Goal: Task Accomplishment & Management: Use online tool/utility

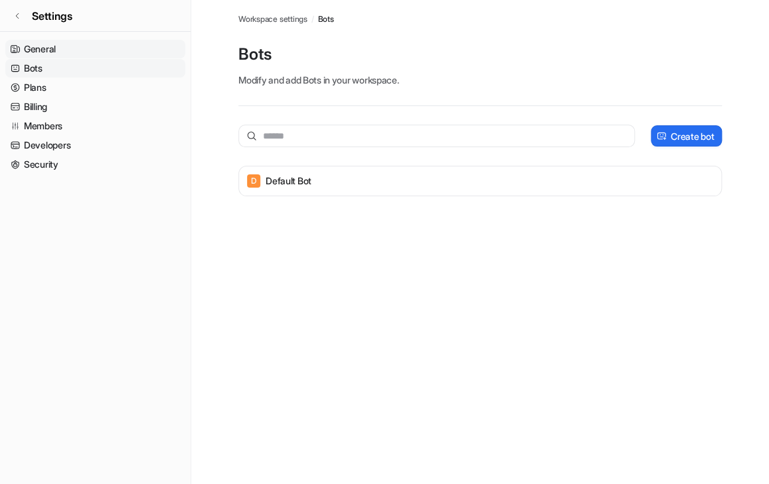
click at [40, 49] on link "General" at bounding box center [95, 49] width 180 height 19
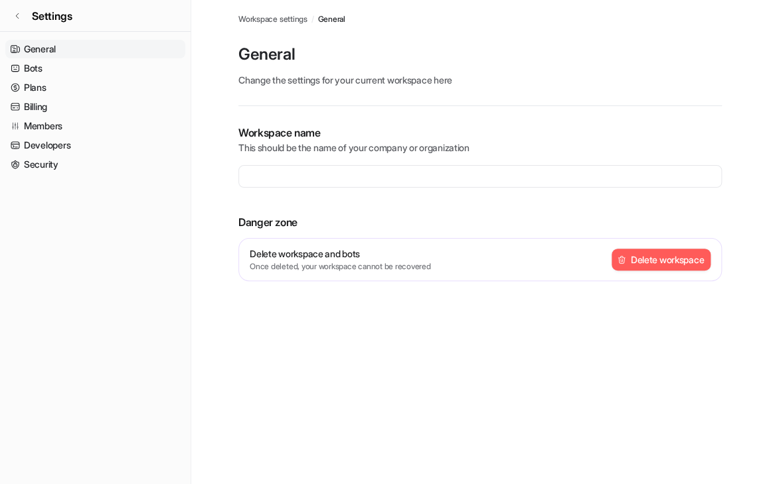
type input "**********"
click at [11, 15] on link "Settings" at bounding box center [95, 16] width 190 height 32
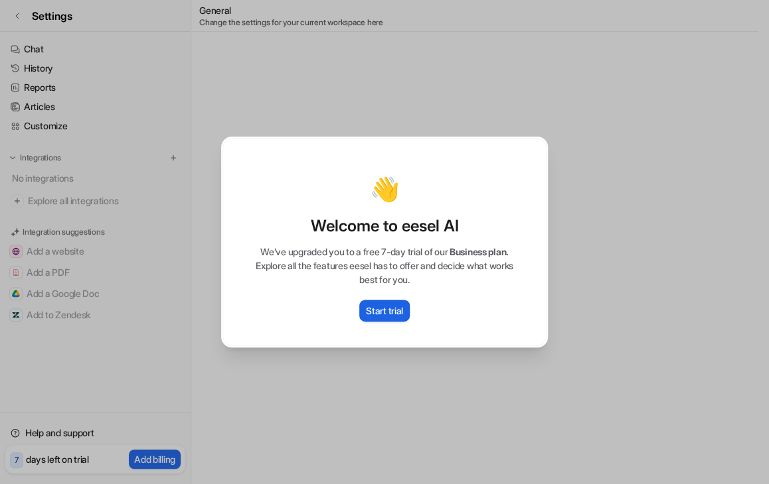
click at [396, 311] on p "Start trial" at bounding box center [384, 311] width 37 height 14
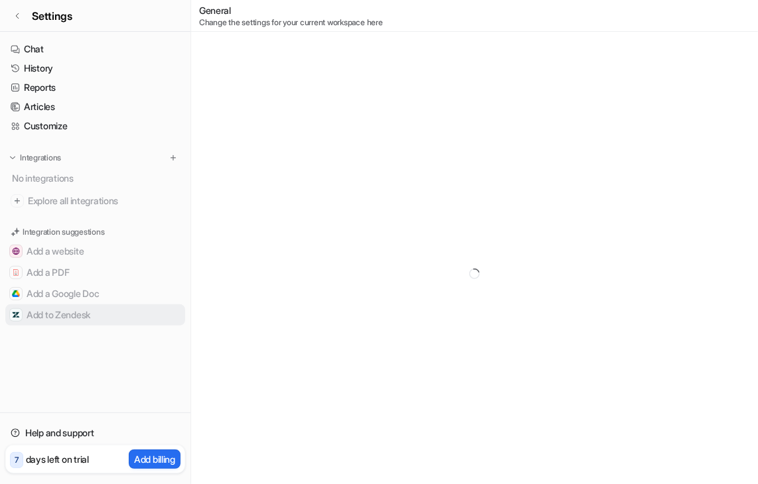
drag, startPoint x: 66, startPoint y: 315, endPoint x: 57, endPoint y: 315, distance: 9.3
click at [66, 315] on button "Add to Zendesk" at bounding box center [95, 315] width 180 height 21
click at [29, 311] on button "Add to Zendesk" at bounding box center [95, 315] width 180 height 21
click at [469, 274] on icon at bounding box center [475, 274] width 12 height 12
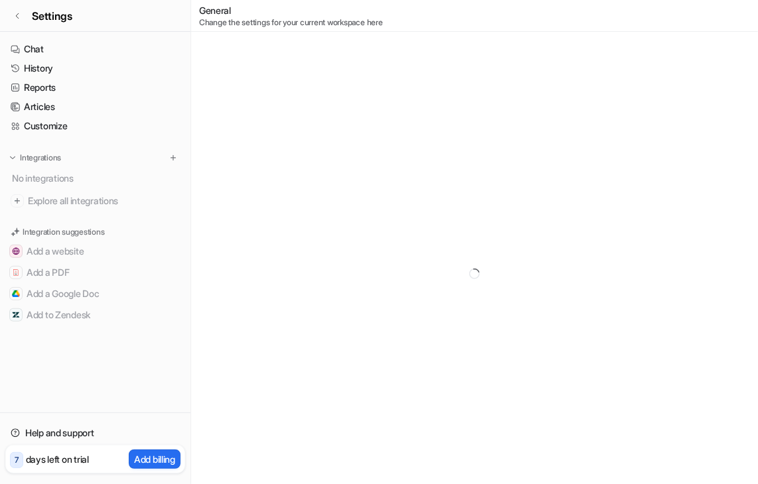
click at [469, 274] on icon at bounding box center [474, 274] width 11 height 11
click at [530, 219] on div at bounding box center [474, 274] width 567 height 484
click at [529, 219] on div at bounding box center [474, 274] width 567 height 484
click at [98, 200] on span "Explore all integrations" at bounding box center [104, 200] width 152 height 21
click at [100, 200] on span "Explore all integrations" at bounding box center [104, 200] width 152 height 21
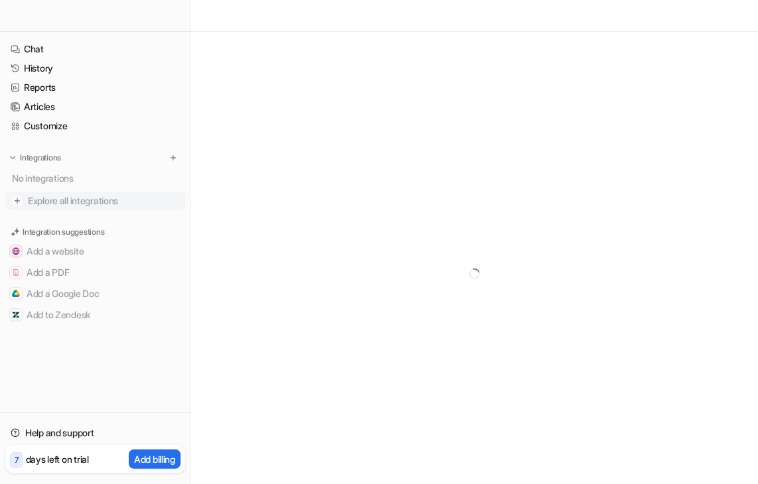
click at [100, 200] on span "Explore all integrations" at bounding box center [104, 200] width 152 height 21
click at [66, 196] on span "Explore all integrations" at bounding box center [104, 200] width 152 height 21
click at [65, 196] on span "Explore all integrations" at bounding box center [104, 200] width 152 height 21
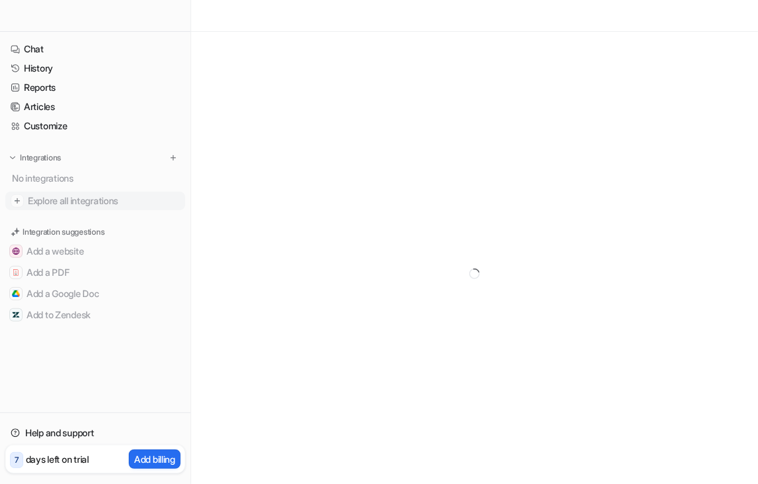
click at [65, 196] on span "Explore all integrations" at bounding box center [104, 200] width 152 height 21
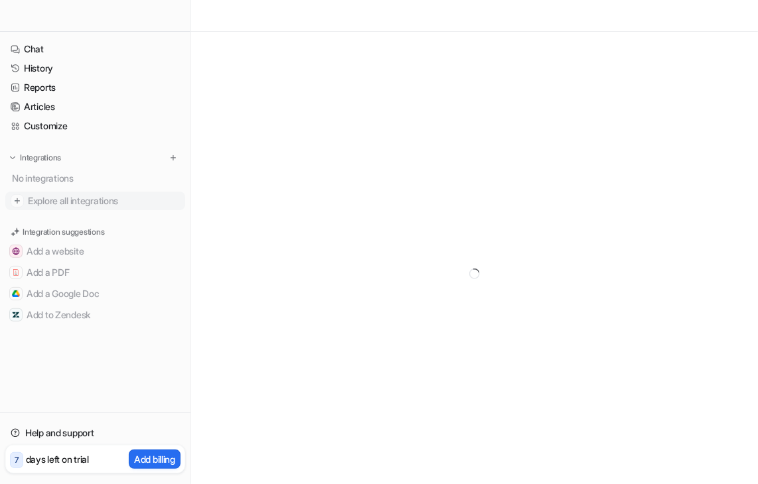
click at [65, 196] on span "Explore all integrations" at bounding box center [104, 200] width 152 height 21
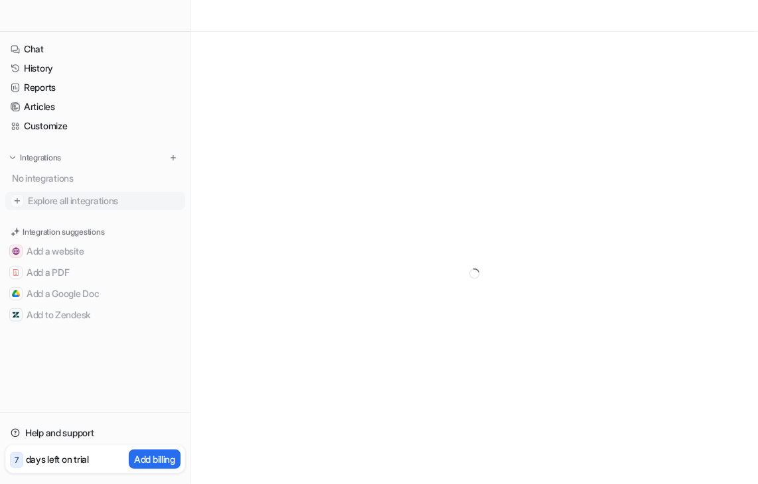
click at [63, 197] on span "Explore all integrations" at bounding box center [104, 200] width 152 height 21
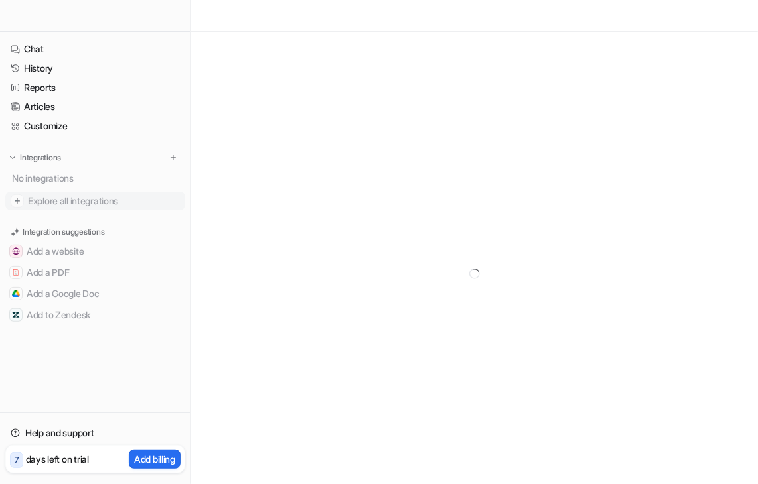
click at [63, 197] on span "Explore all integrations" at bounding box center [104, 200] width 152 height 21
click at [353, 213] on div at bounding box center [474, 274] width 567 height 484
click at [61, 197] on span "Explore all integrations" at bounding box center [104, 200] width 152 height 21
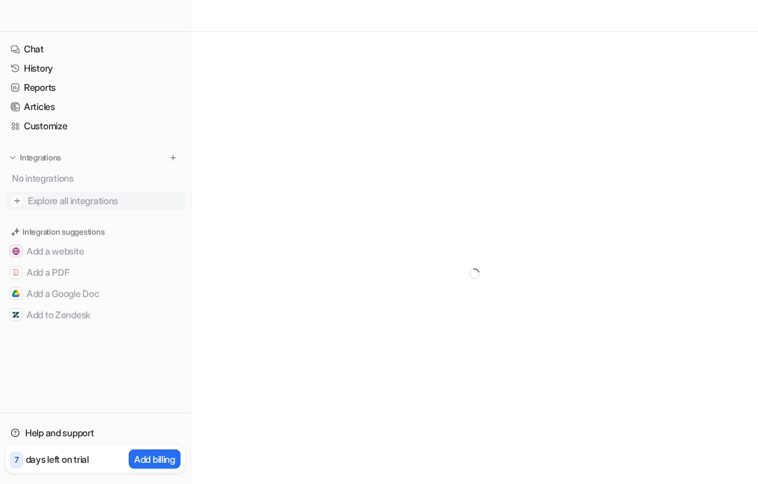
click at [67, 195] on span "Explore all integrations" at bounding box center [104, 200] width 152 height 21
click at [68, 194] on span "Explore all integrations" at bounding box center [104, 200] width 152 height 21
click at [171, 159] on img at bounding box center [173, 157] width 9 height 9
click at [173, 158] on img at bounding box center [173, 157] width 9 height 9
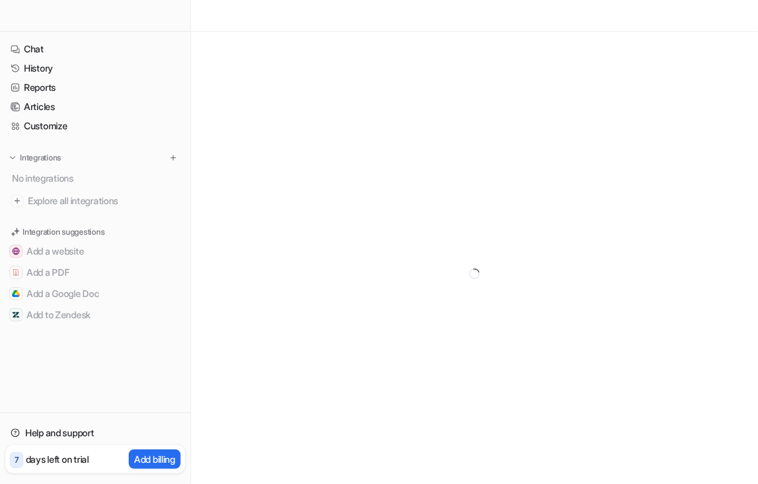
click at [446, 313] on div at bounding box center [474, 274] width 567 height 484
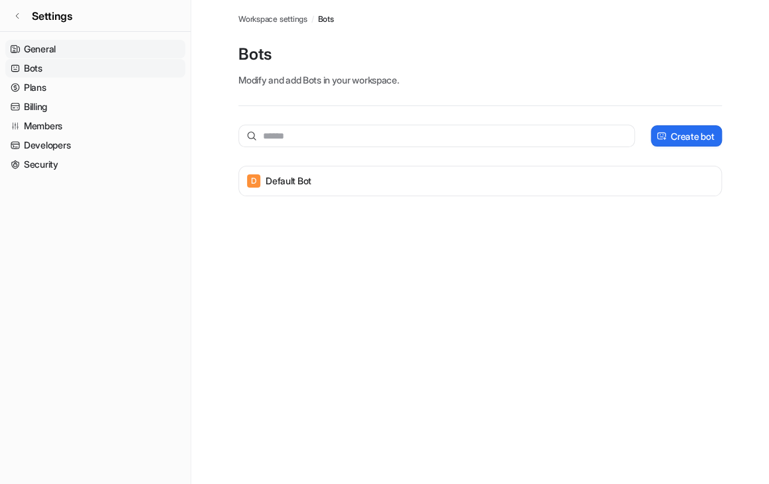
click at [66, 53] on link "General" at bounding box center [95, 49] width 180 height 19
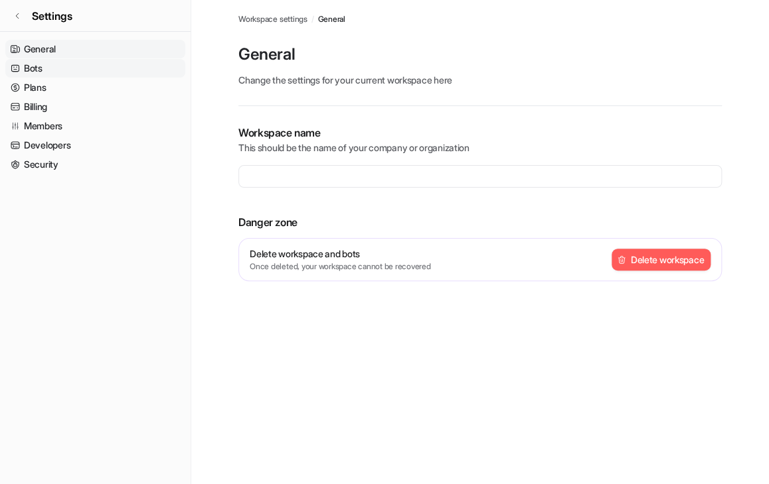
type input "**********"
click at [45, 63] on link "Bots" at bounding box center [95, 68] width 180 height 19
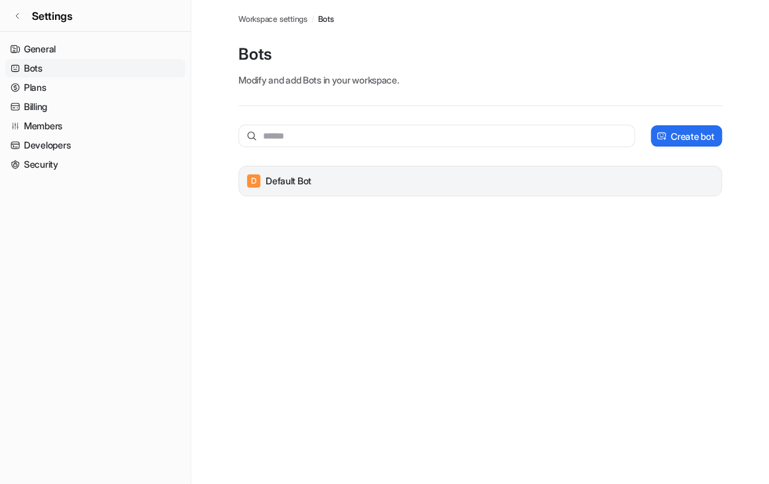
click at [419, 176] on div "D Default Bot" at bounding box center [479, 181] width 471 height 19
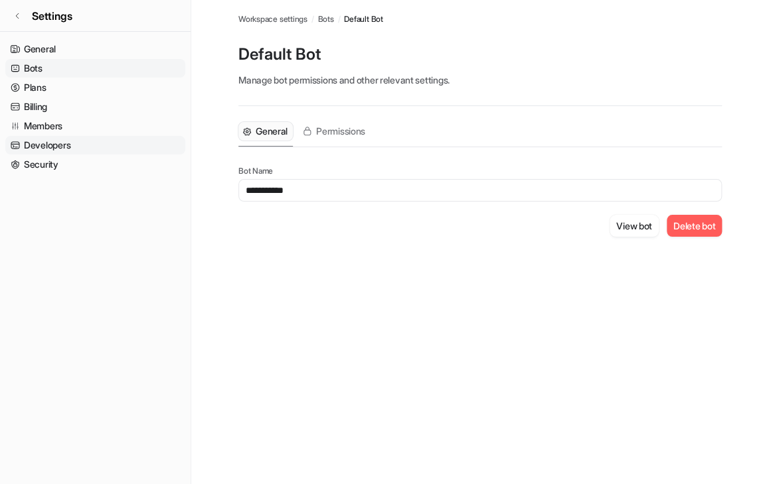
click at [58, 146] on link "Developers" at bounding box center [95, 145] width 180 height 19
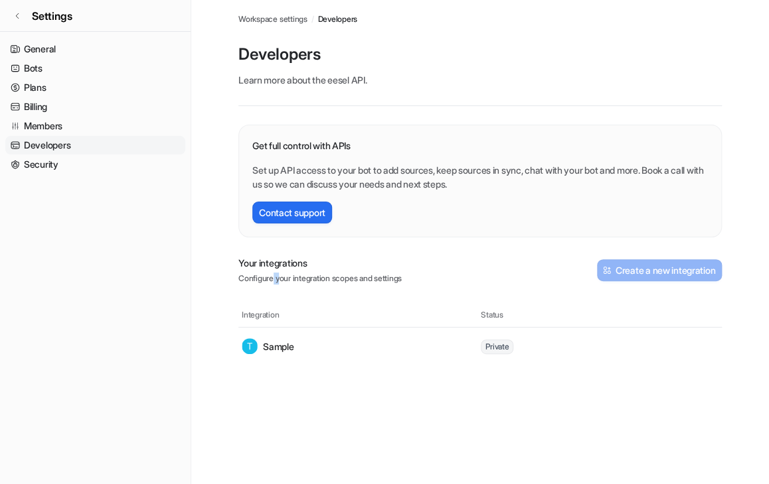
click at [273, 277] on p "Configure your integration scopes and settings" at bounding box center [319, 279] width 163 height 12
click at [50, 160] on link "Security" at bounding box center [95, 164] width 180 height 19
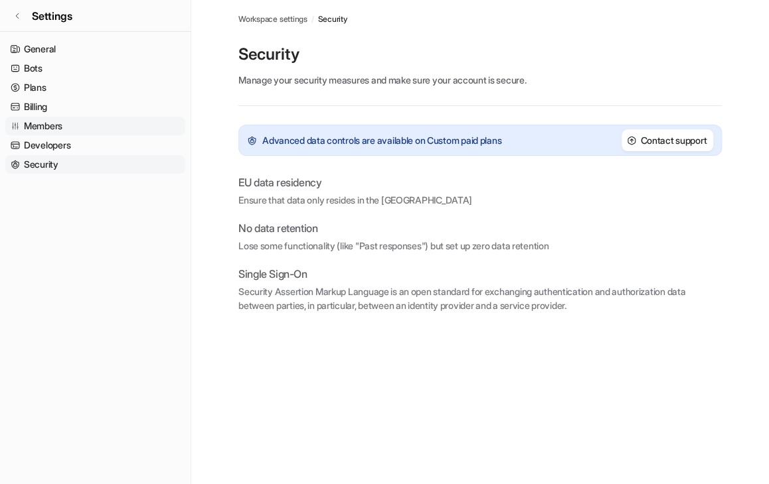
click at [62, 126] on link "Members" at bounding box center [95, 126] width 180 height 19
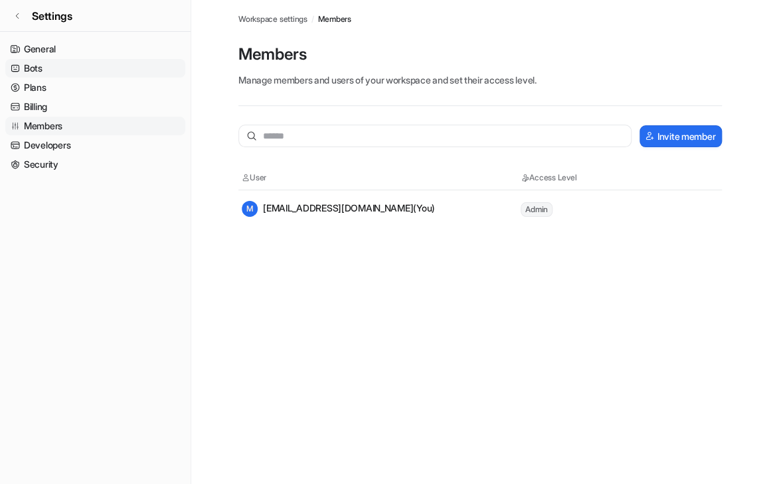
click at [44, 74] on link "Bots" at bounding box center [95, 68] width 180 height 19
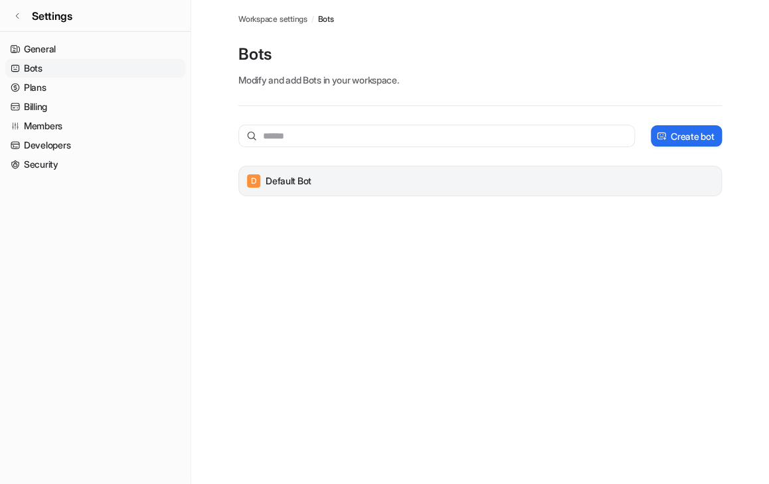
click at [319, 186] on div "D Default Bot" at bounding box center [479, 181] width 471 height 19
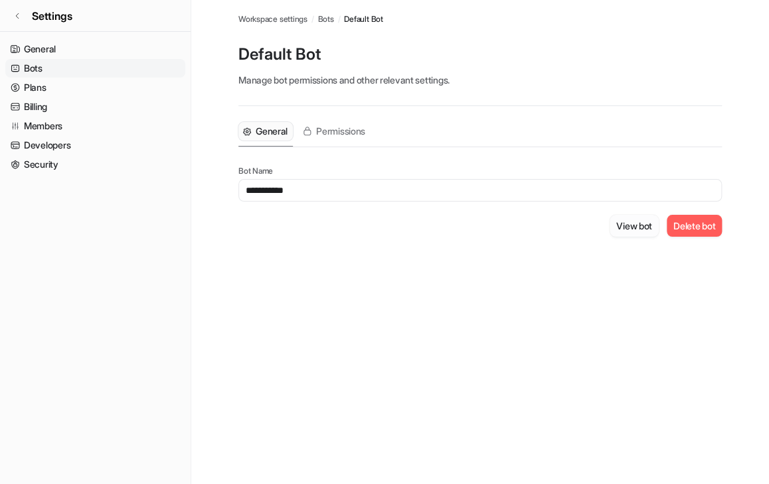
click at [609, 229] on button "View bot" at bounding box center [633, 226] width 49 height 22
click at [618, 219] on button "View bot" at bounding box center [633, 226] width 49 height 22
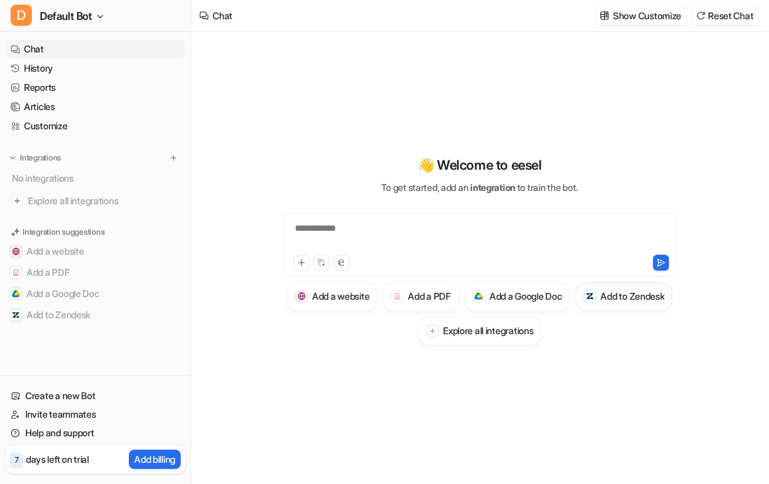
click at [600, 303] on h3 "Add to Zendesk" at bounding box center [632, 296] width 64 height 14
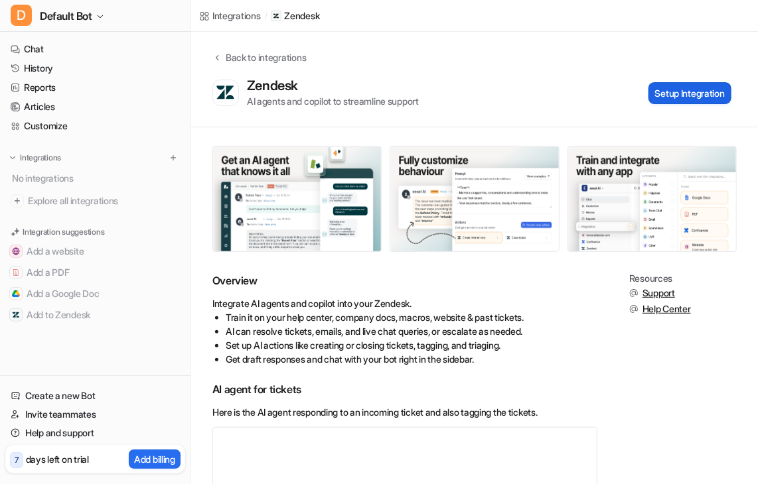
click at [687, 92] on button "Setup Integration" at bounding box center [689, 93] width 83 height 22
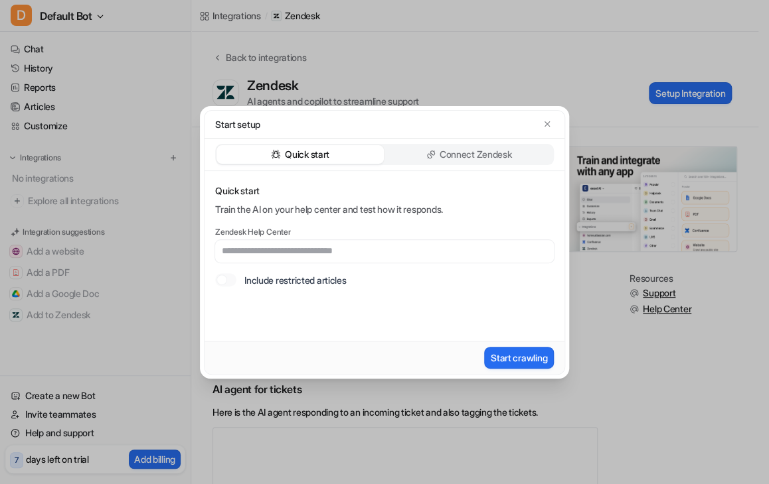
click at [261, 245] on input "text" at bounding box center [384, 251] width 338 height 23
click at [462, 159] on p "Connect Zendesk" at bounding box center [475, 154] width 72 height 13
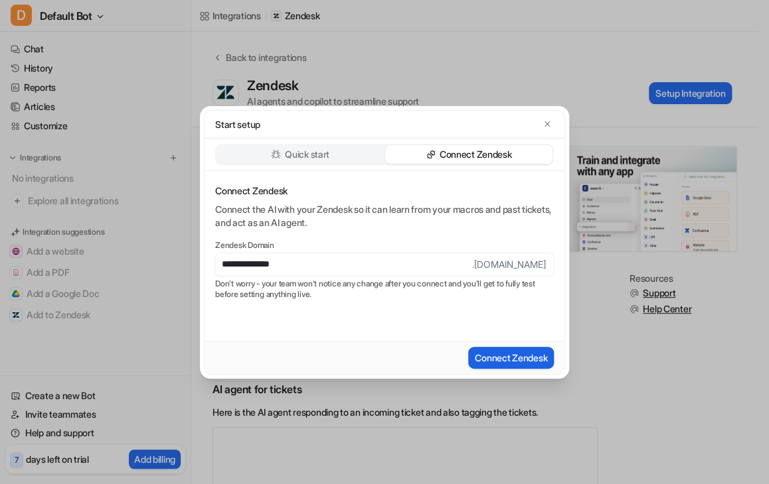
type input "**********"
click at [514, 356] on button "Connect Zendesk" at bounding box center [511, 358] width 86 height 22
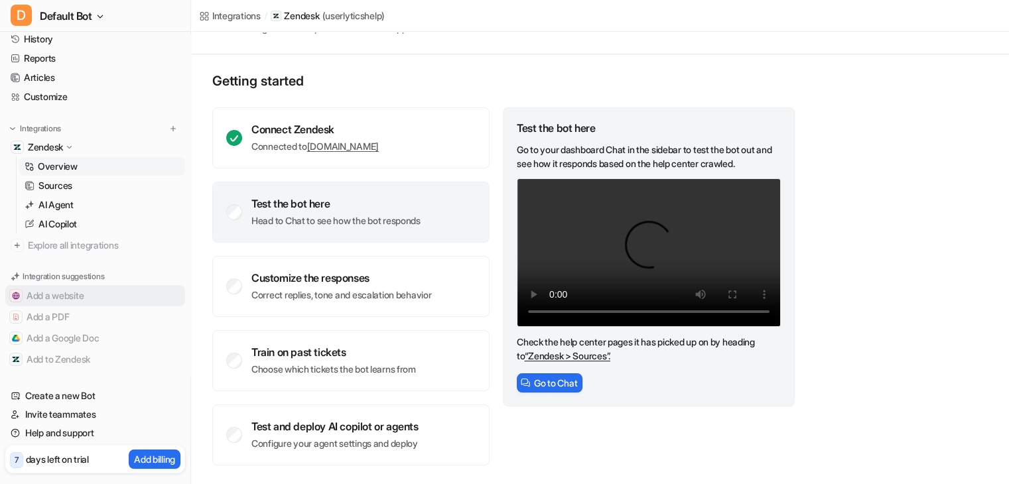
scroll to position [45, 0]
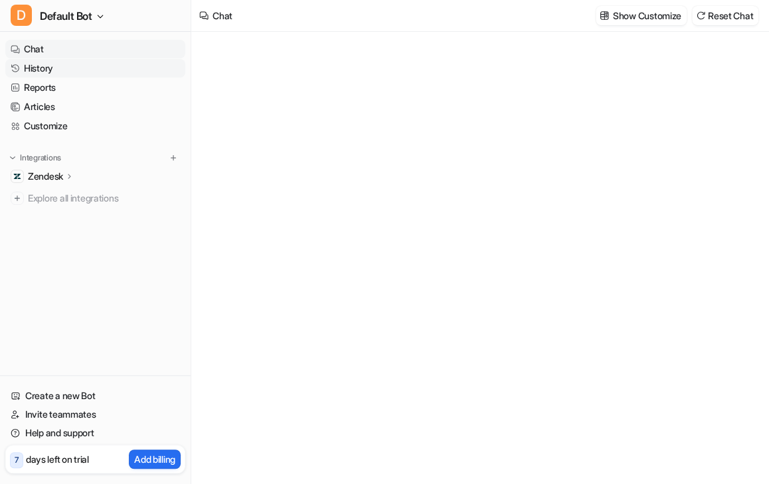
type textarea "**********"
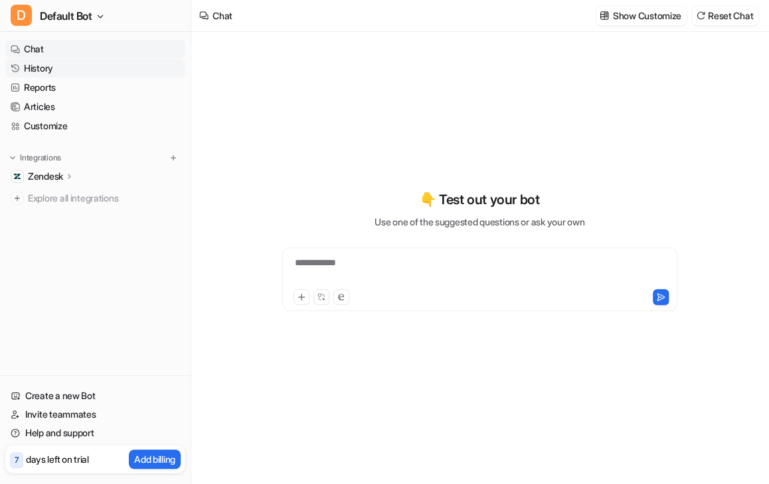
click at [56, 65] on link "History" at bounding box center [95, 68] width 180 height 19
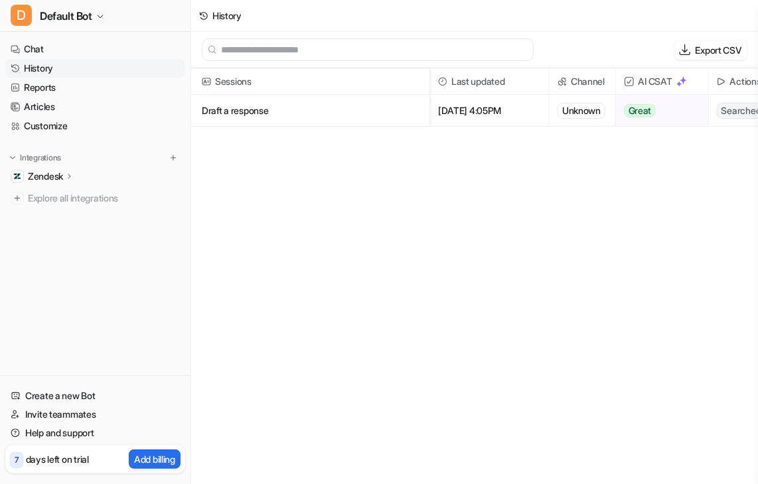
click at [478, 110] on span "[DATE] 4:05PM" at bounding box center [489, 111] width 108 height 32
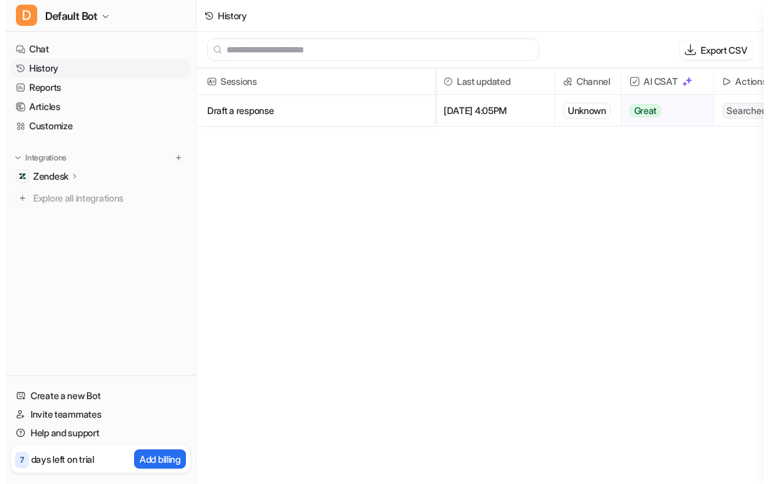
scroll to position [0, 100]
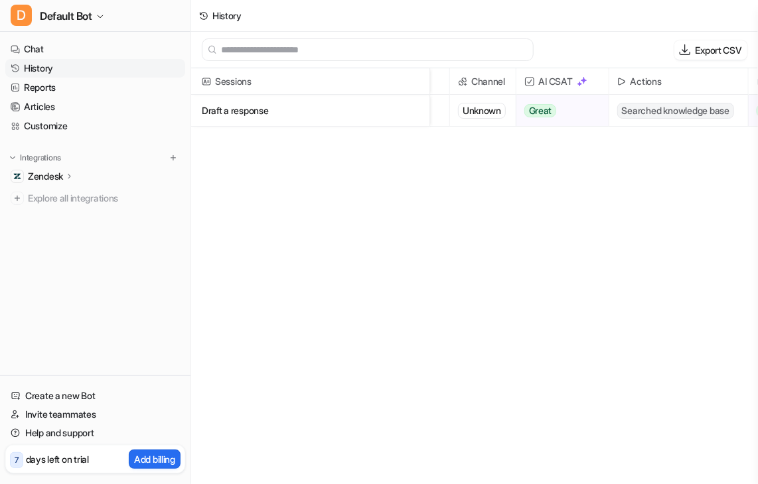
click at [657, 111] on span "Searched knowledge base" at bounding box center [675, 111] width 117 height 16
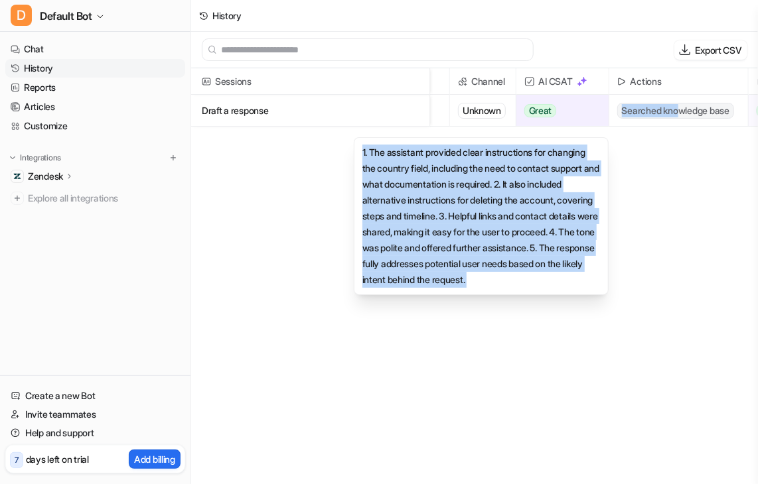
drag, startPoint x: 682, startPoint y: 121, endPoint x: 571, endPoint y: 121, distance: 110.8
click at [0, 0] on div "Draft a response [DATE] 4:05PM Unknown Great 1. The assistant provided clear in…" at bounding box center [0, 0] width 0 height 0
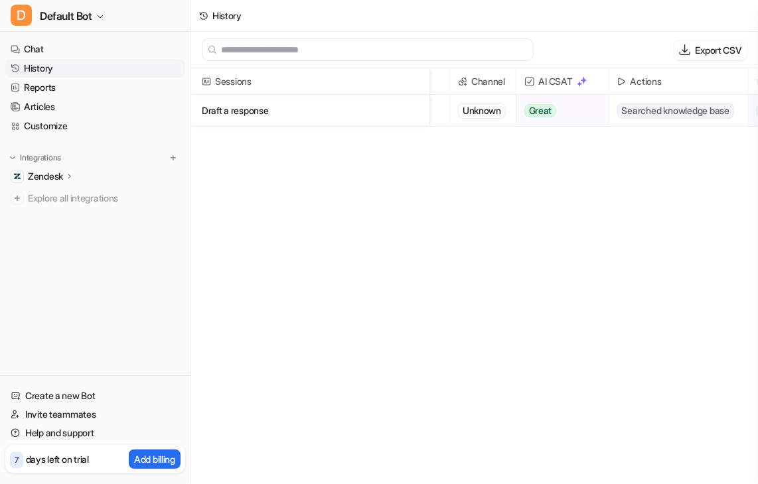
drag, startPoint x: 721, startPoint y: 134, endPoint x: 537, endPoint y: 131, distance: 184.5
click at [706, 135] on div "Sessions Last updated Channel AI CSAT Actions Gap in knowledge Draft a response…" at bounding box center [474, 277] width 567 height 418
click at [301, 120] on p "Draft a response" at bounding box center [310, 111] width 217 height 32
